Goal: Transaction & Acquisition: Book appointment/travel/reservation

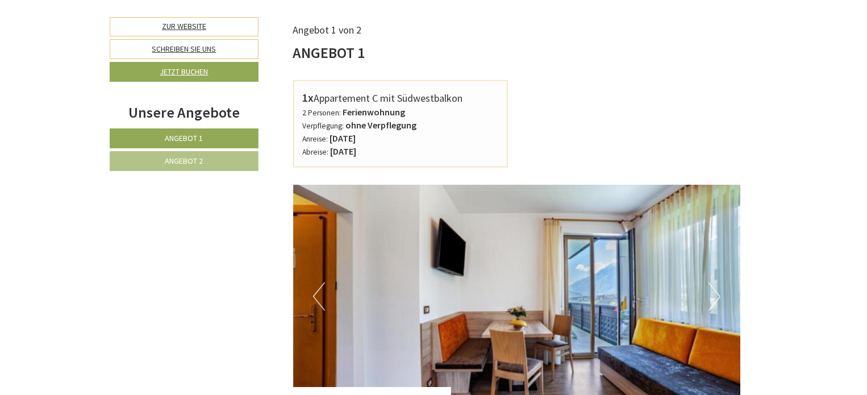
scroll to position [568, 0]
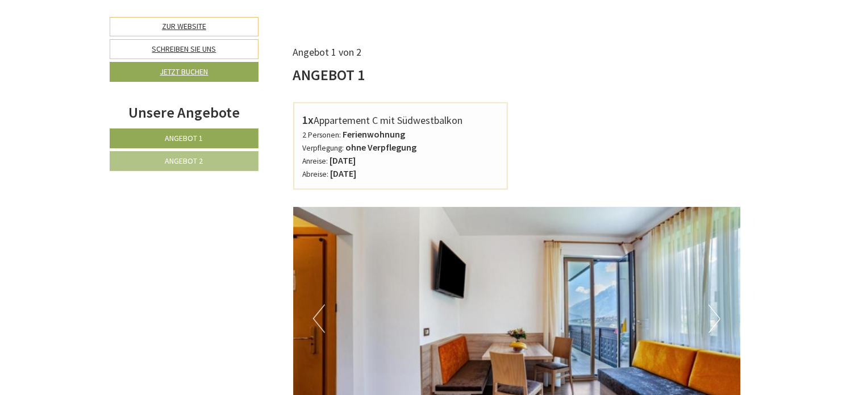
scroll to position [682, 0]
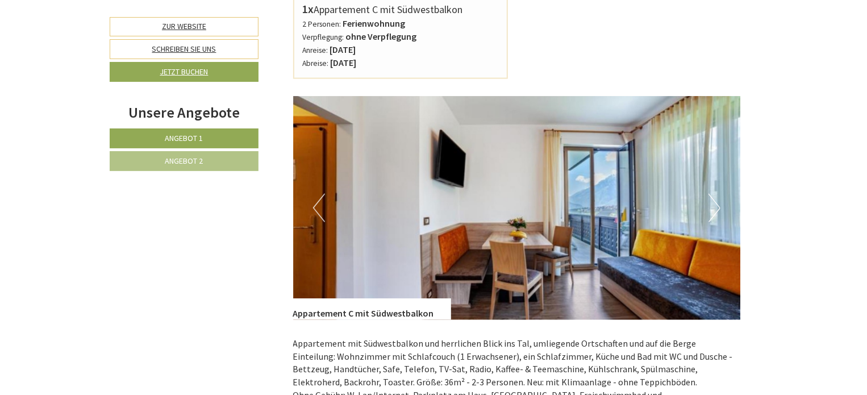
click at [215, 157] on link "Angebot 2" at bounding box center [184, 161] width 149 height 20
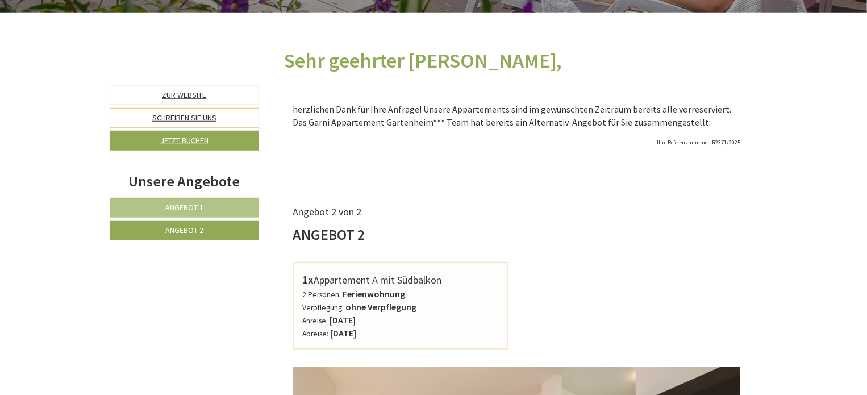
scroll to position [371, 0]
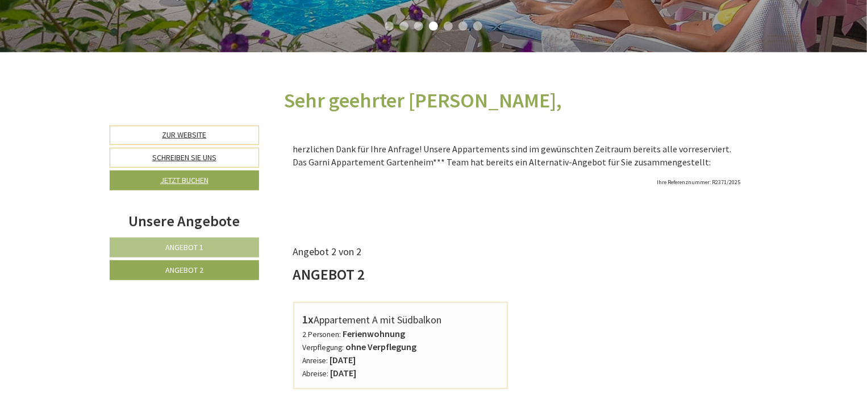
click at [237, 245] on link "Angebot 1" at bounding box center [184, 247] width 149 height 20
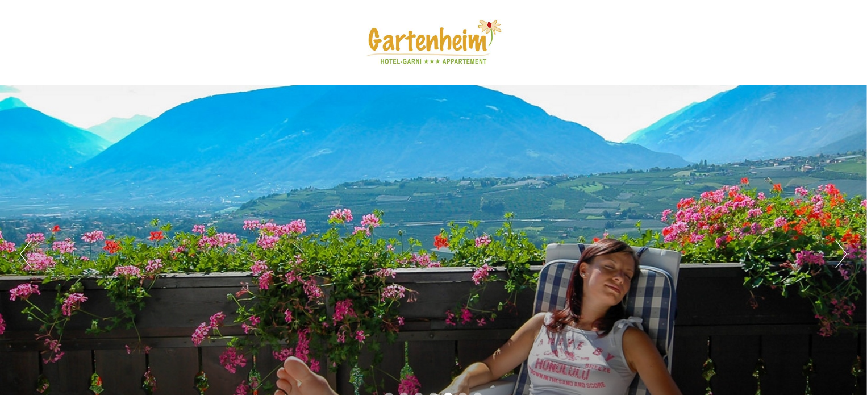
scroll to position [0, 0]
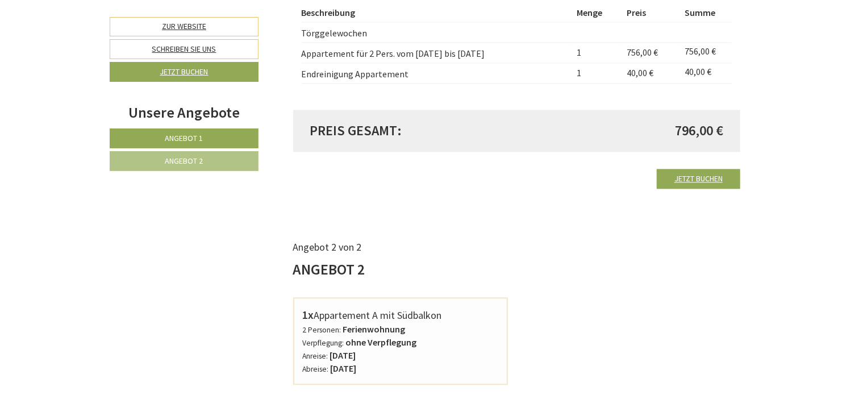
scroll to position [1306, 0]
